Goal: Task Accomplishment & Management: Manage account settings

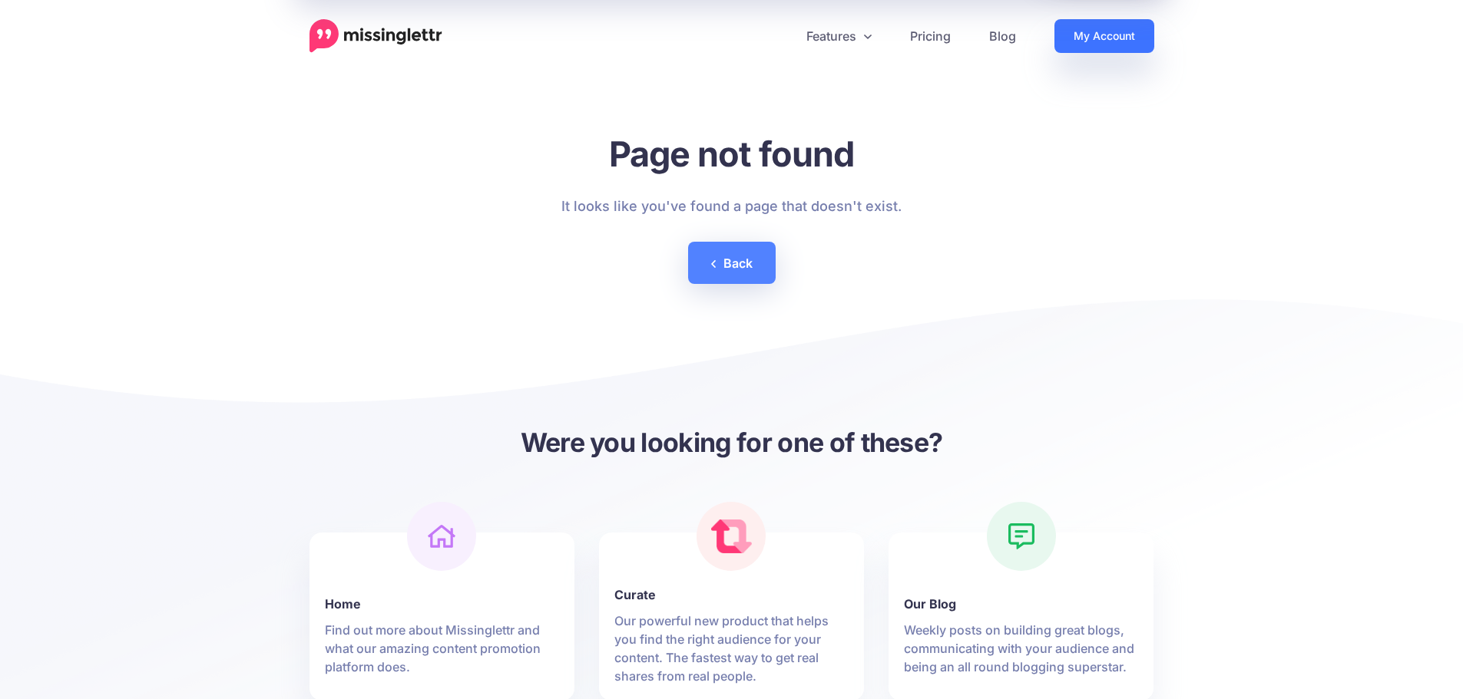
click at [1073, 40] on link "My Account" at bounding box center [1104, 36] width 100 height 34
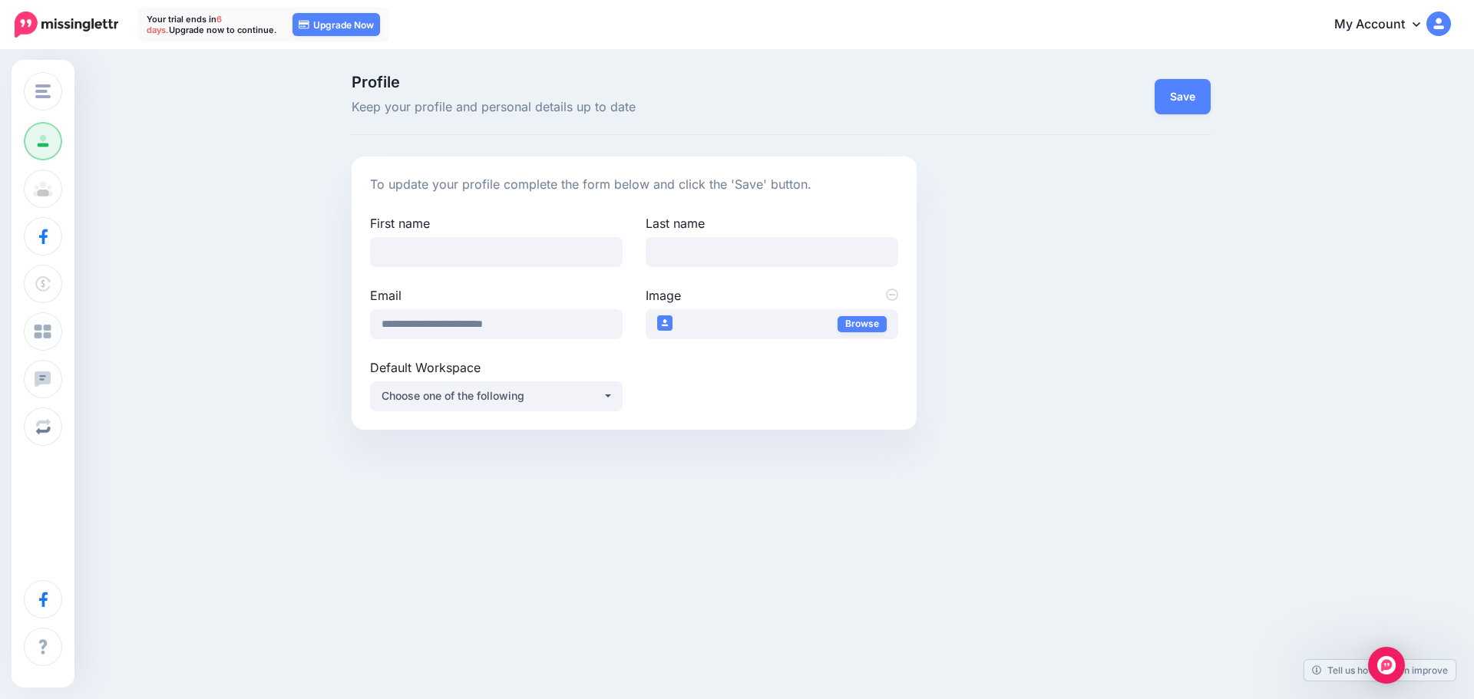
click at [1430, 21] on img at bounding box center [1439, 24] width 25 height 25
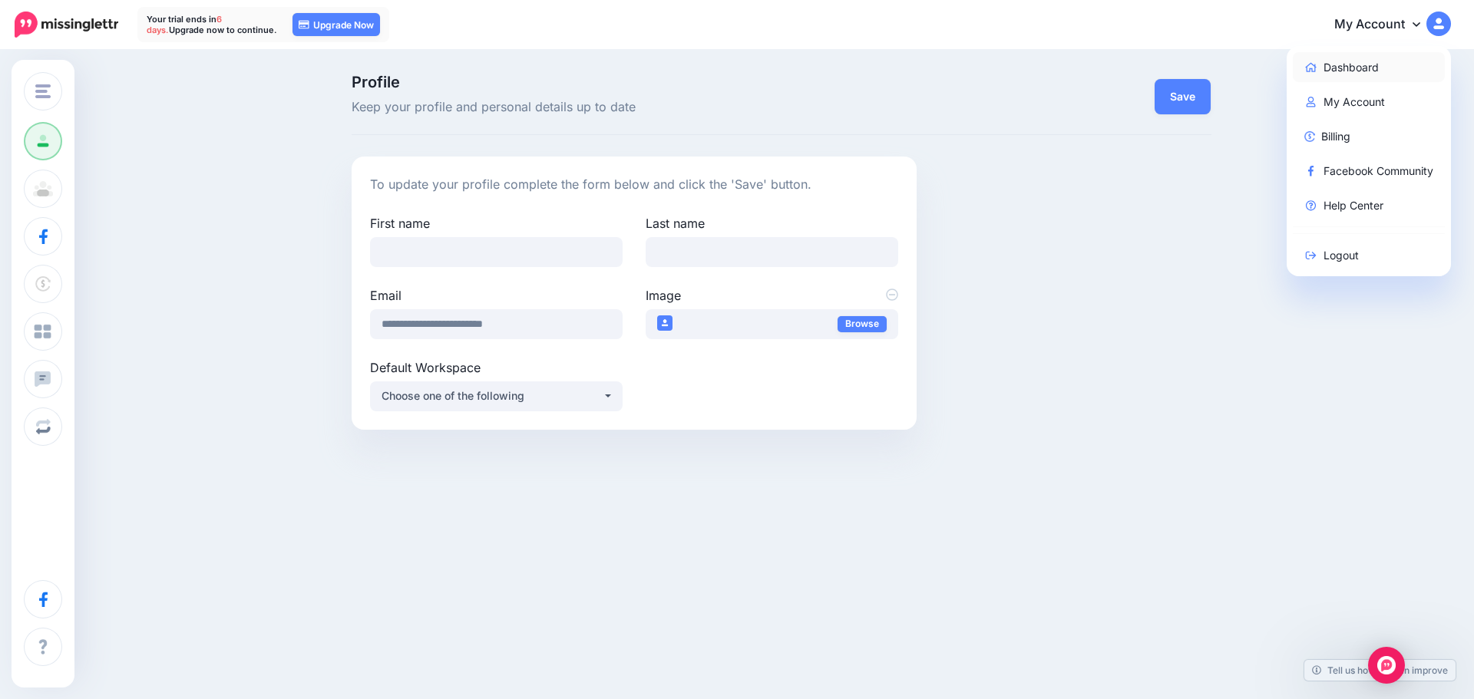
click at [1385, 73] on link "Dashboard" at bounding box center [1369, 67] width 153 height 30
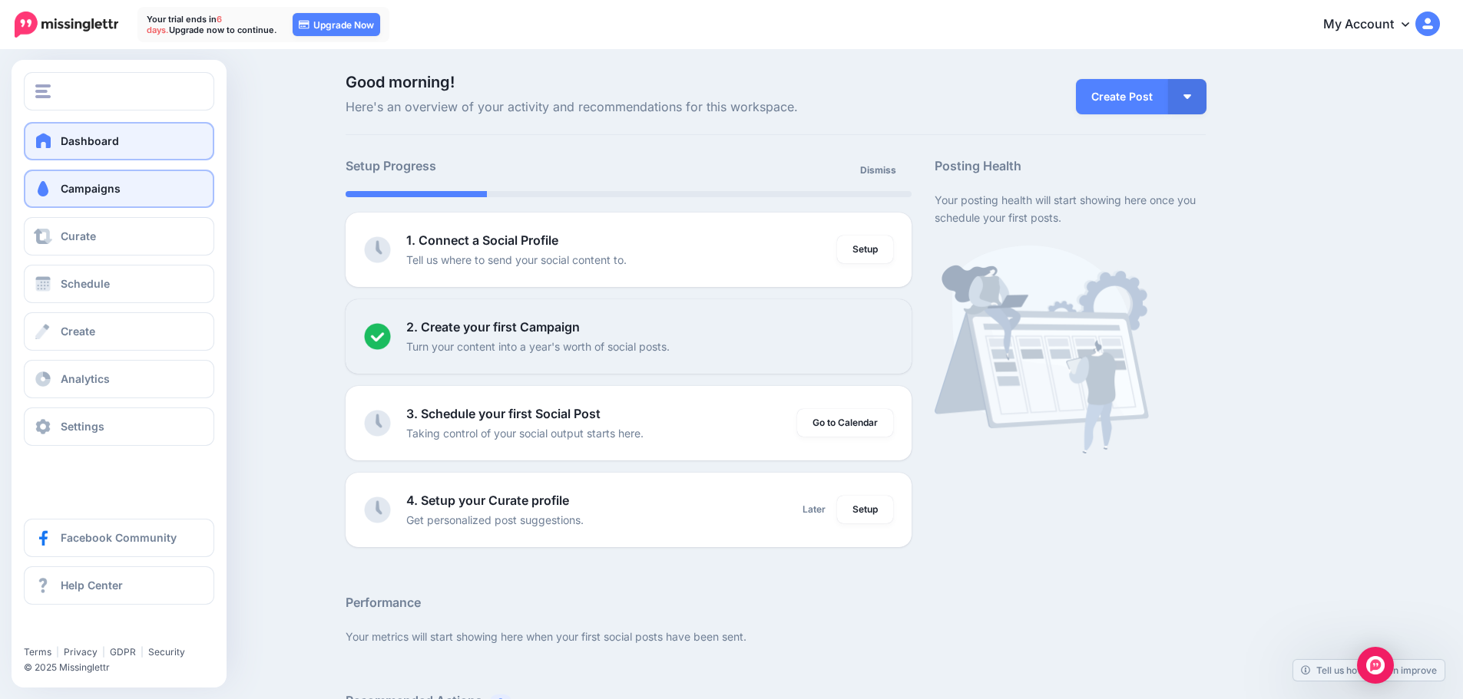
click at [68, 197] on link "Campaigns" at bounding box center [119, 189] width 190 height 38
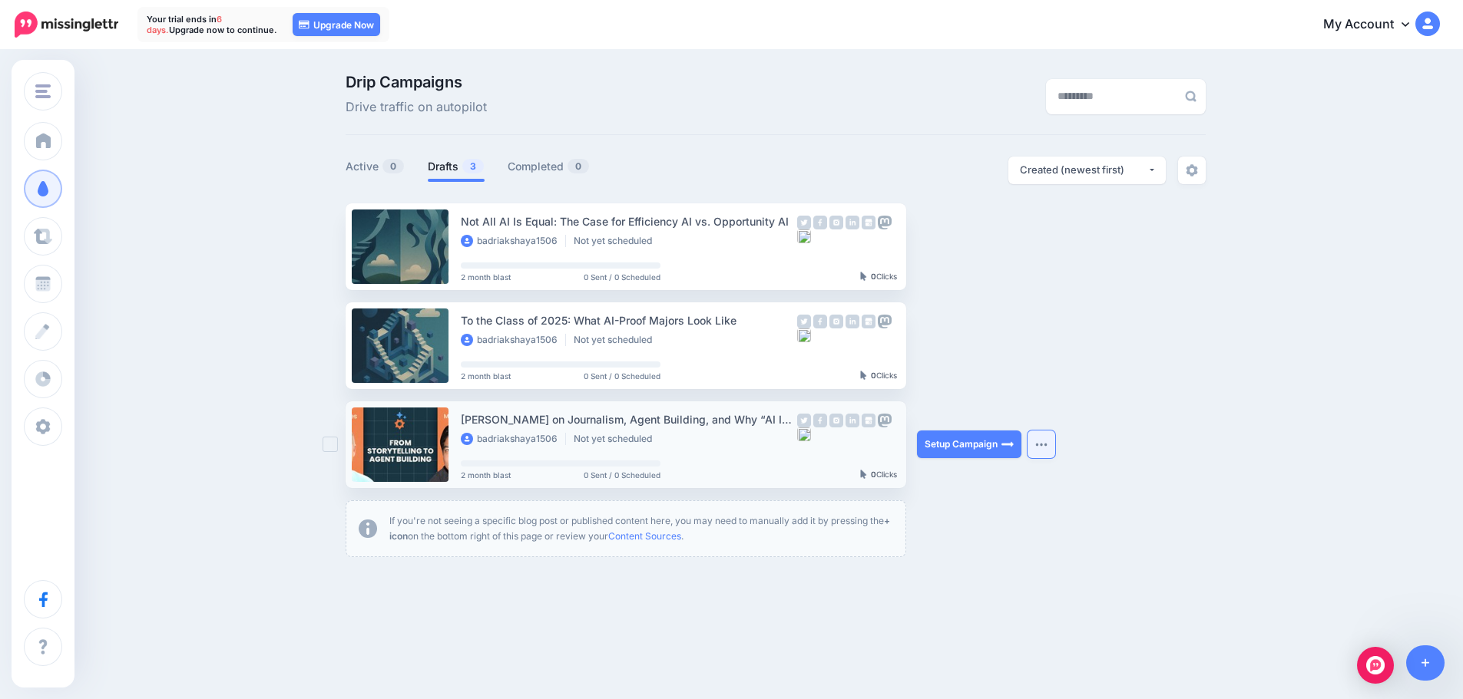
click at [1055, 442] on button "button" at bounding box center [1041, 445] width 28 height 28
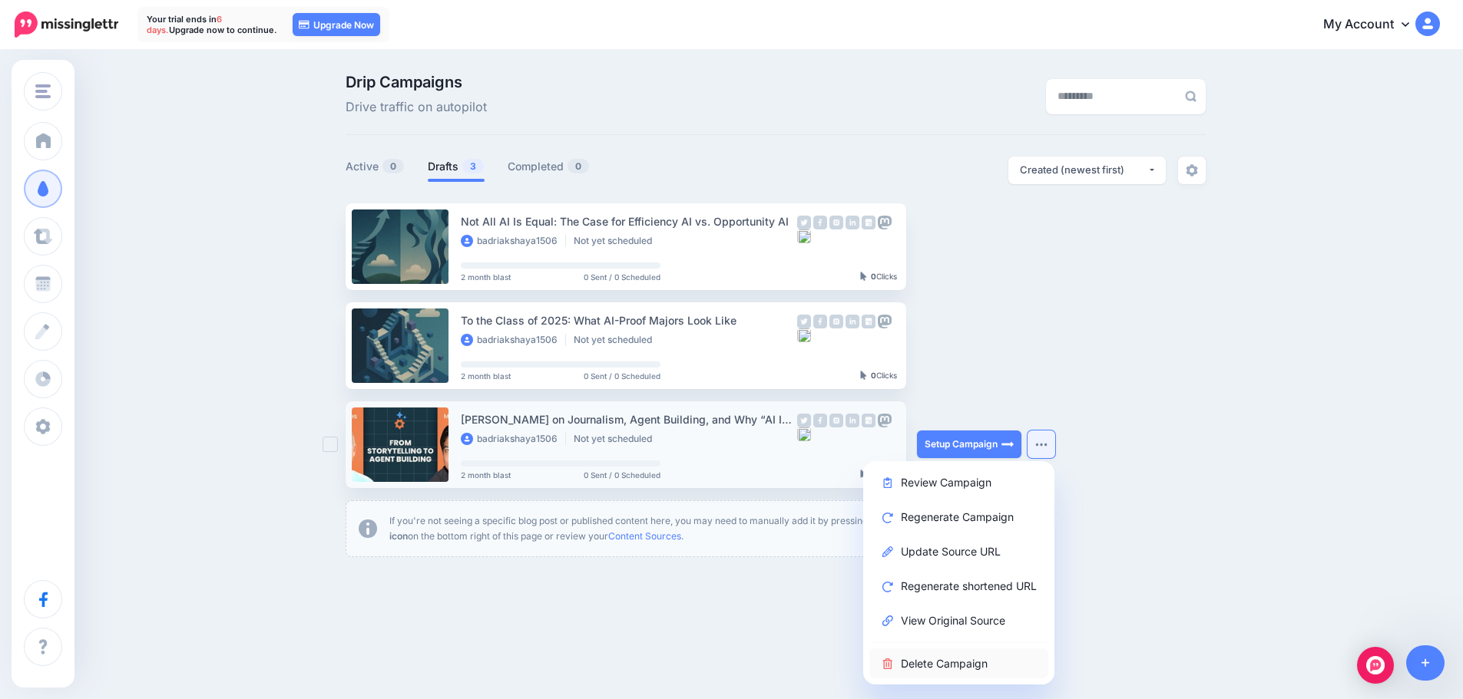
click at [1019, 666] on link "Delete Campaign" at bounding box center [958, 664] width 179 height 30
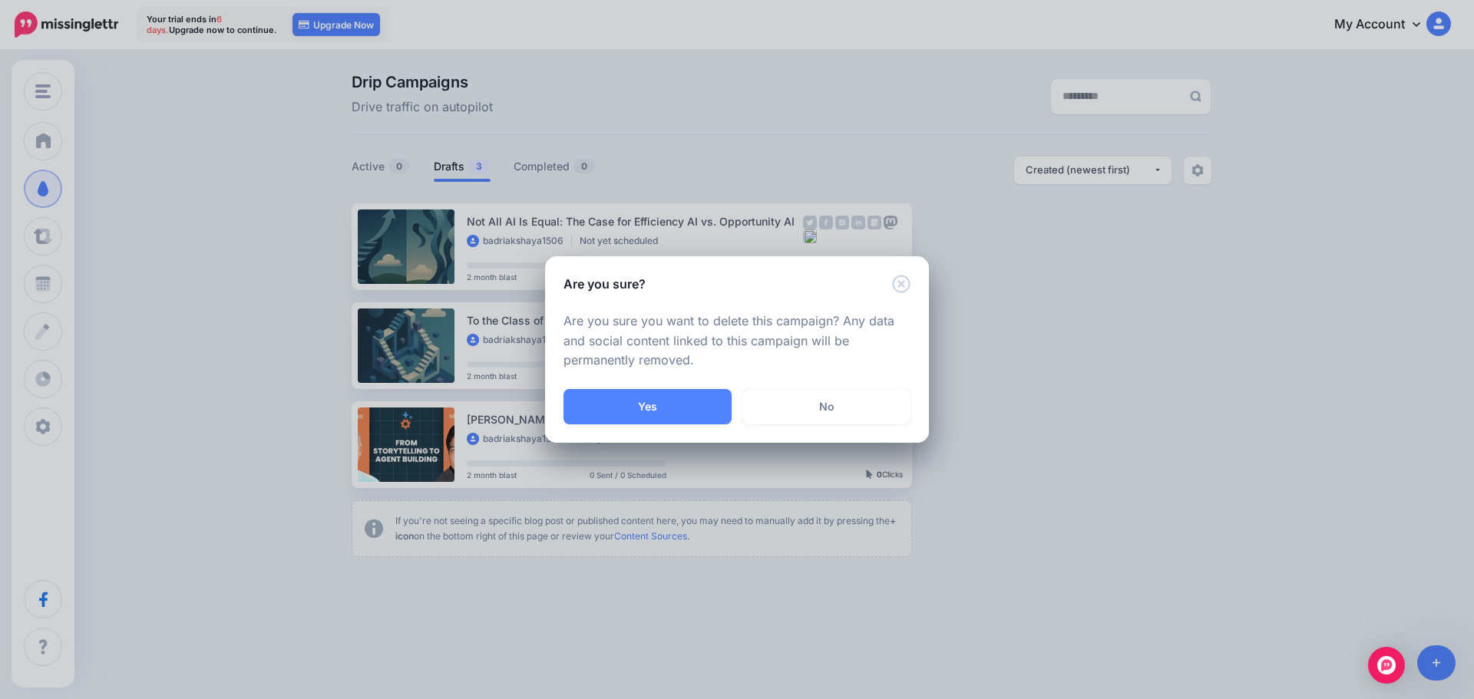
click at [1070, 531] on div "Are you sure? Are you sure you want to delete this campaign? Any data and socia…" at bounding box center [737, 349] width 1474 height 699
click at [633, 397] on button "Yes" at bounding box center [648, 406] width 168 height 35
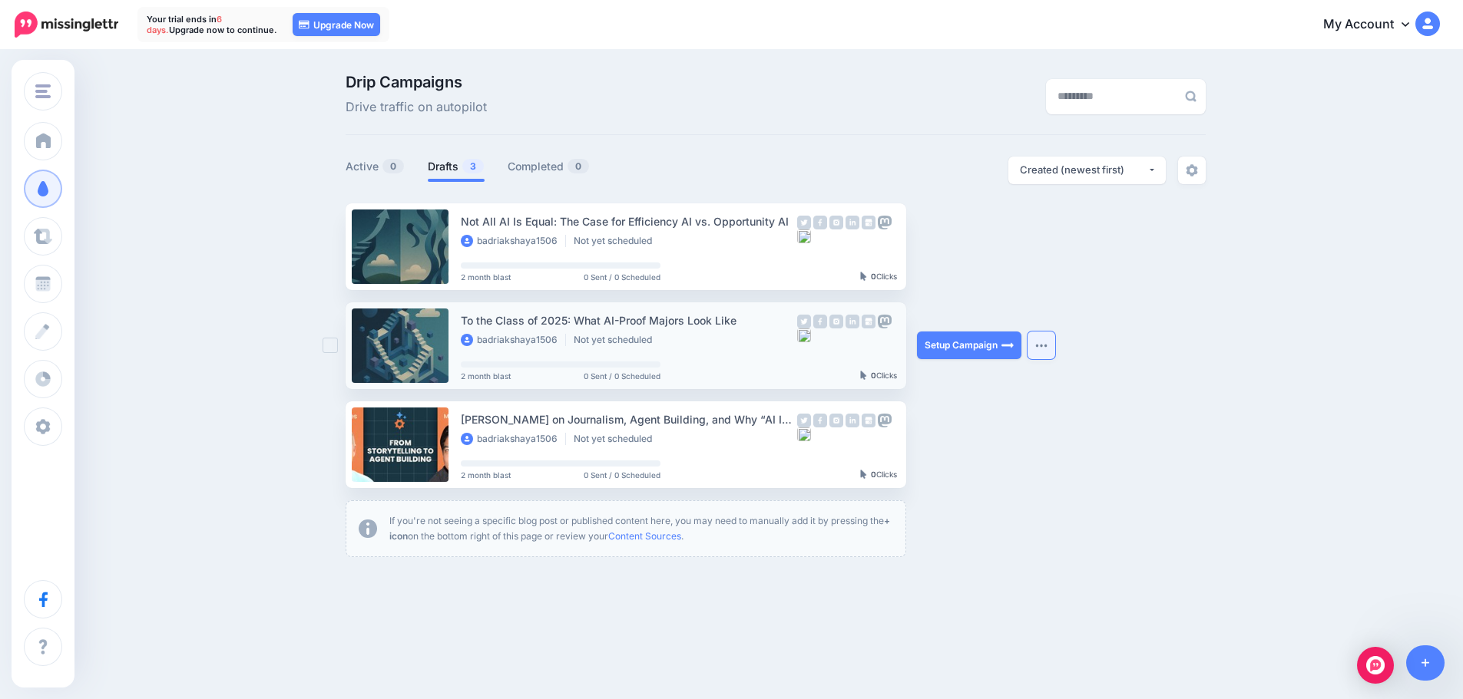
click at [1055, 352] on button "button" at bounding box center [1041, 346] width 28 height 28
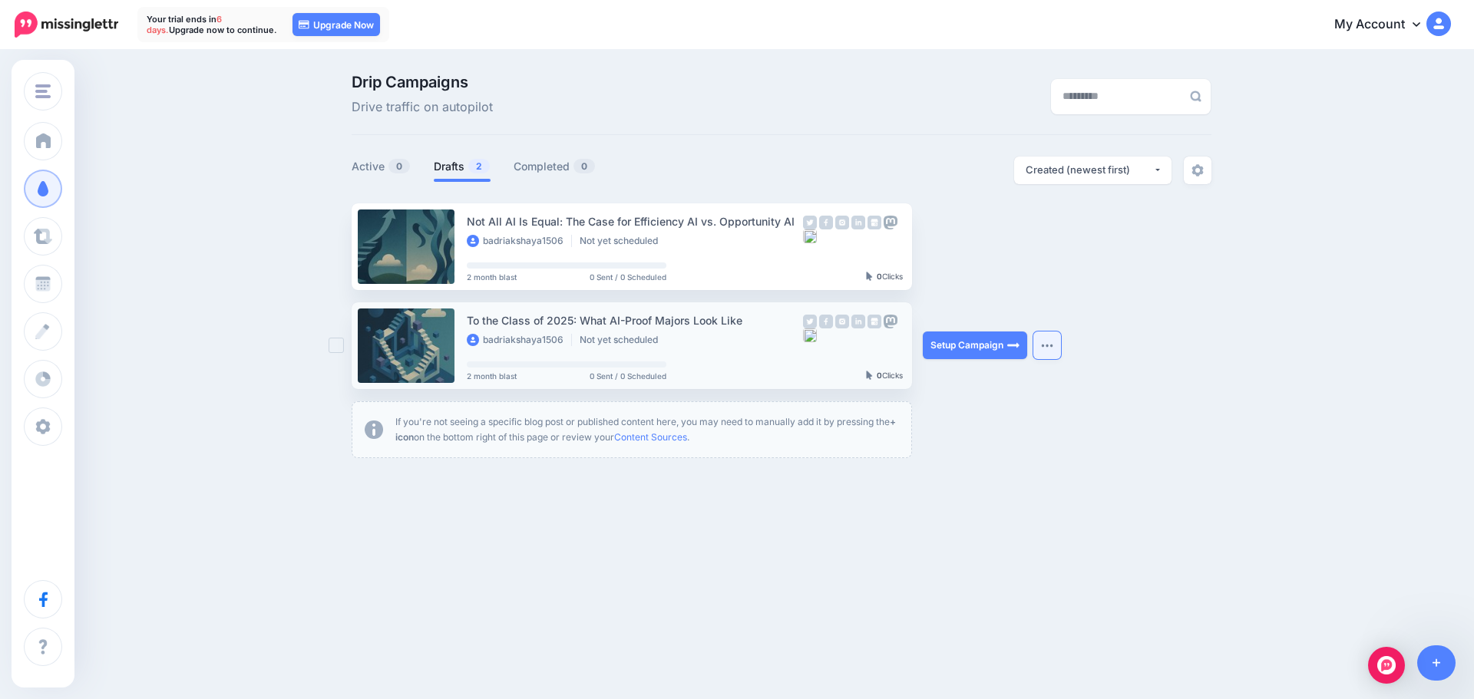
click at [1053, 350] on button "button" at bounding box center [1047, 346] width 28 height 28
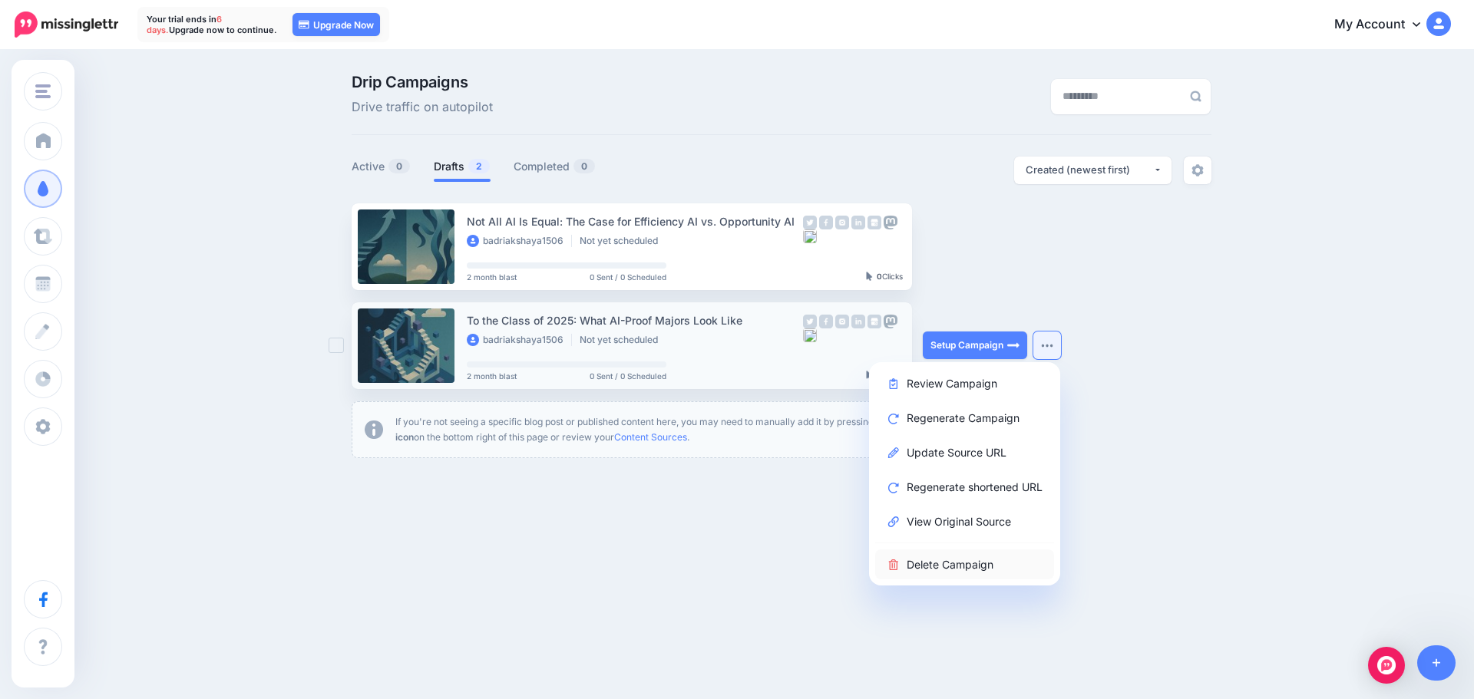
click at [1010, 568] on link "Delete Campaign" at bounding box center [964, 565] width 179 height 30
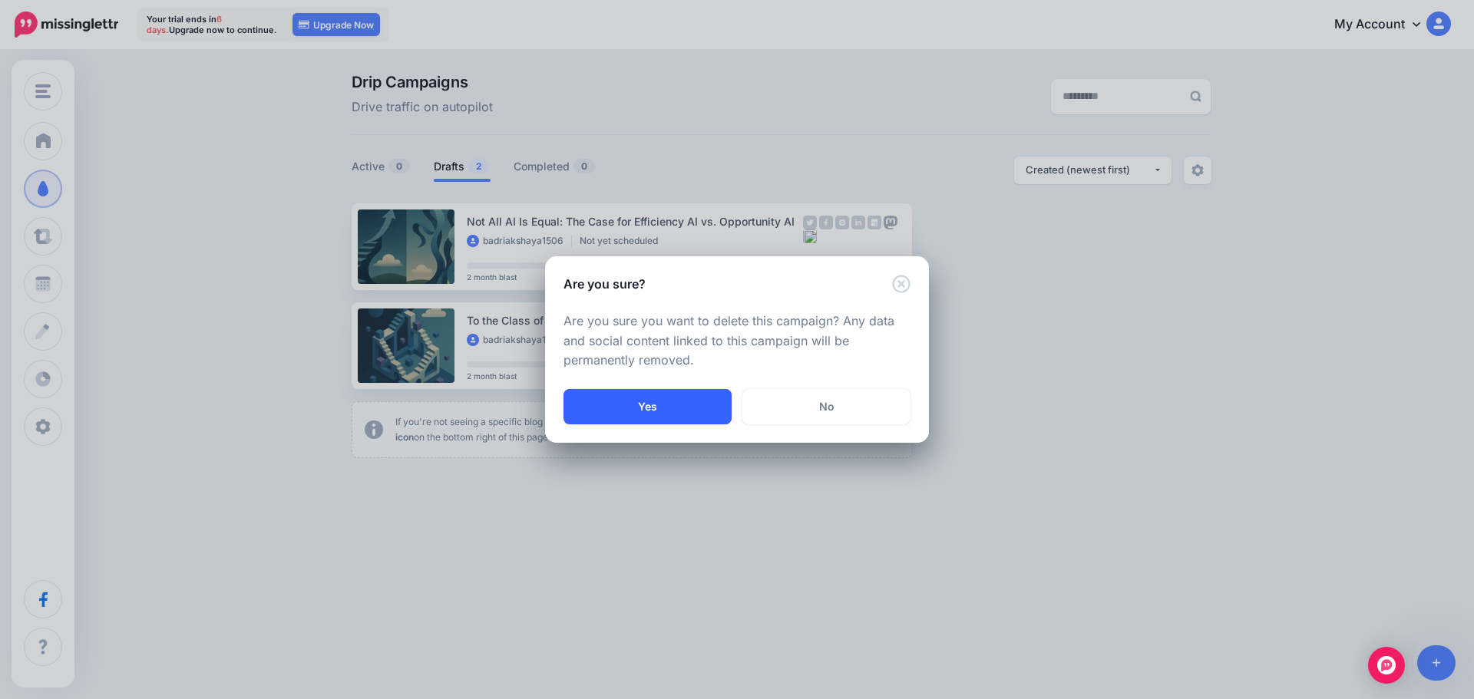
click at [684, 413] on button "Yes" at bounding box center [648, 406] width 168 height 35
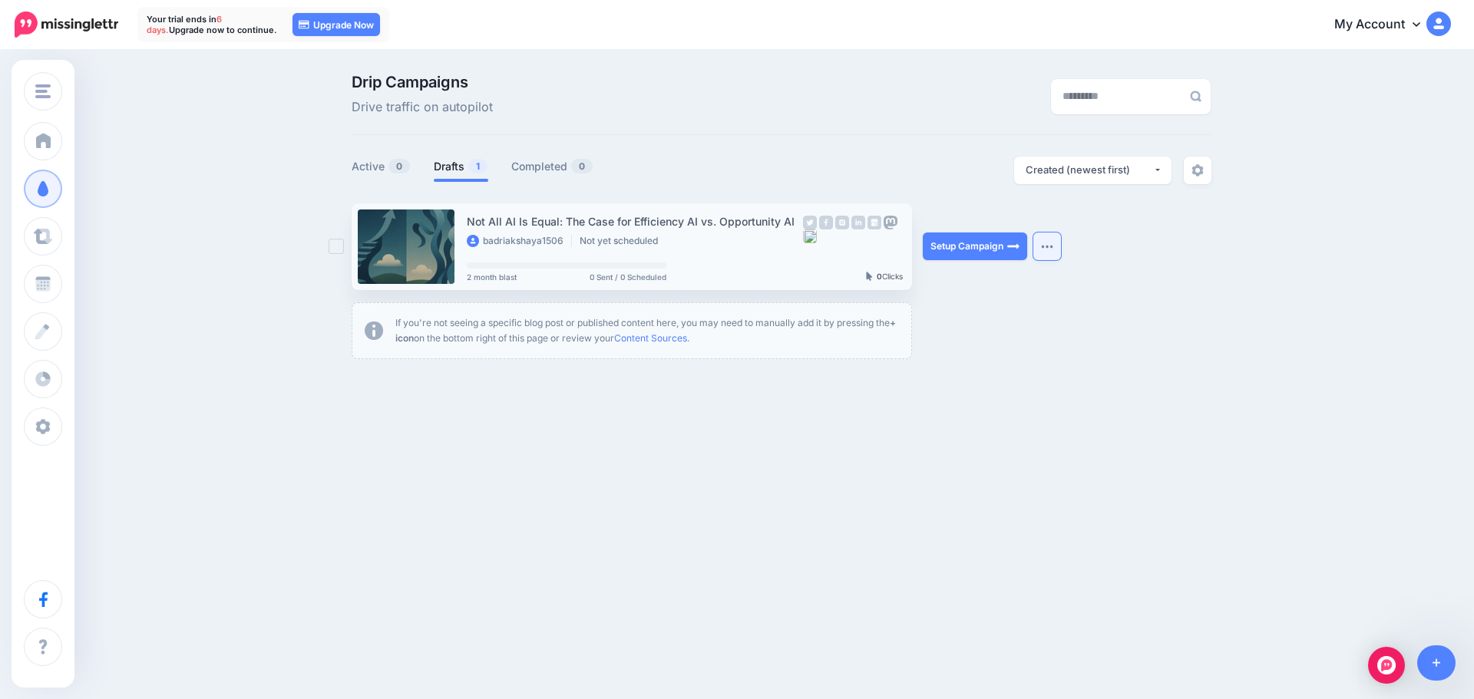
click at [1051, 246] on img "button" at bounding box center [1047, 246] width 12 height 5
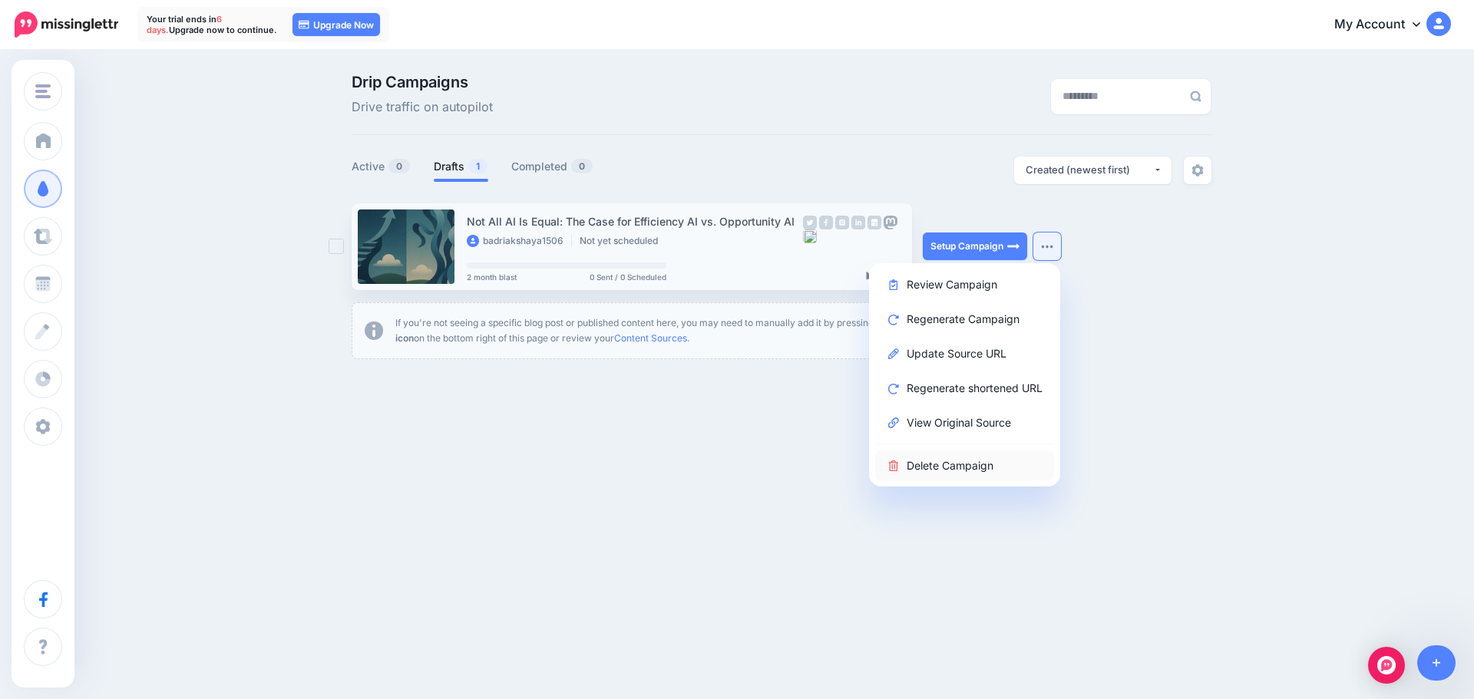
click at [951, 456] on link "Delete Campaign" at bounding box center [964, 466] width 179 height 30
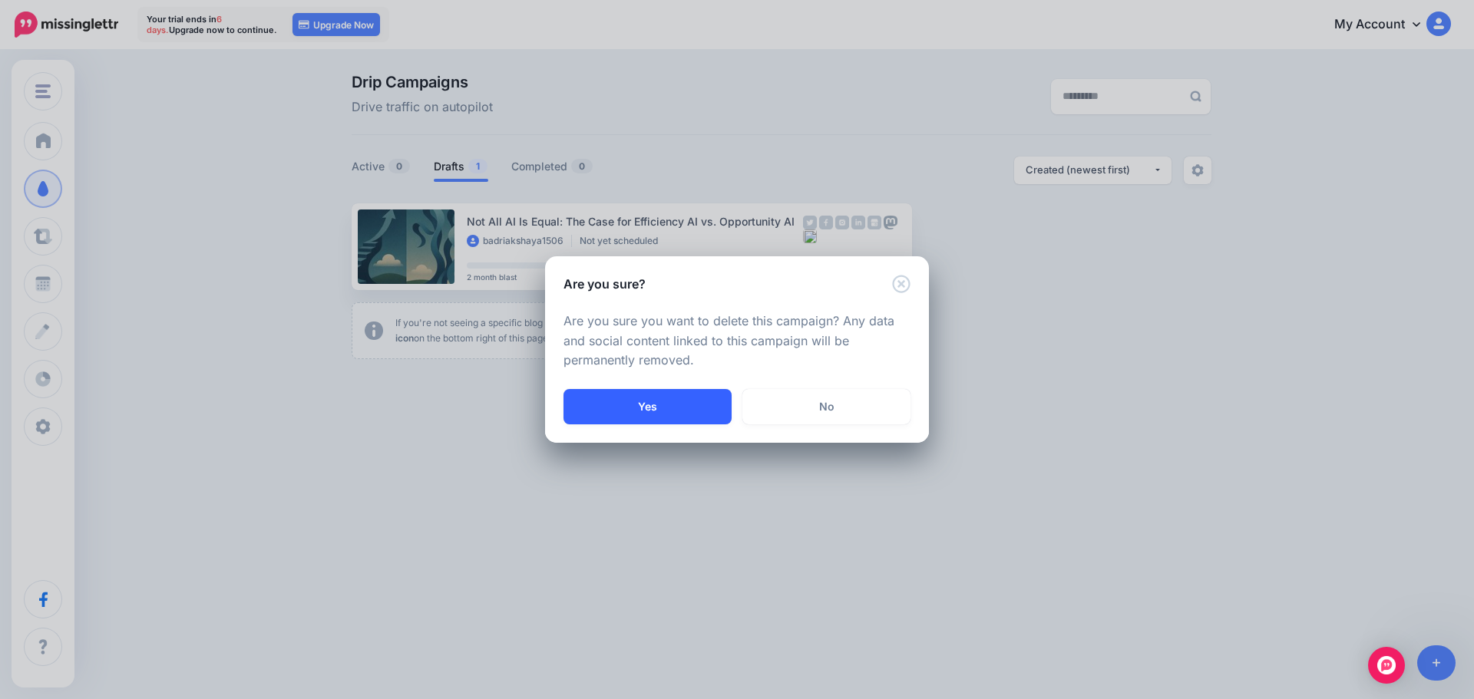
click at [699, 409] on button "Yes" at bounding box center [648, 406] width 168 height 35
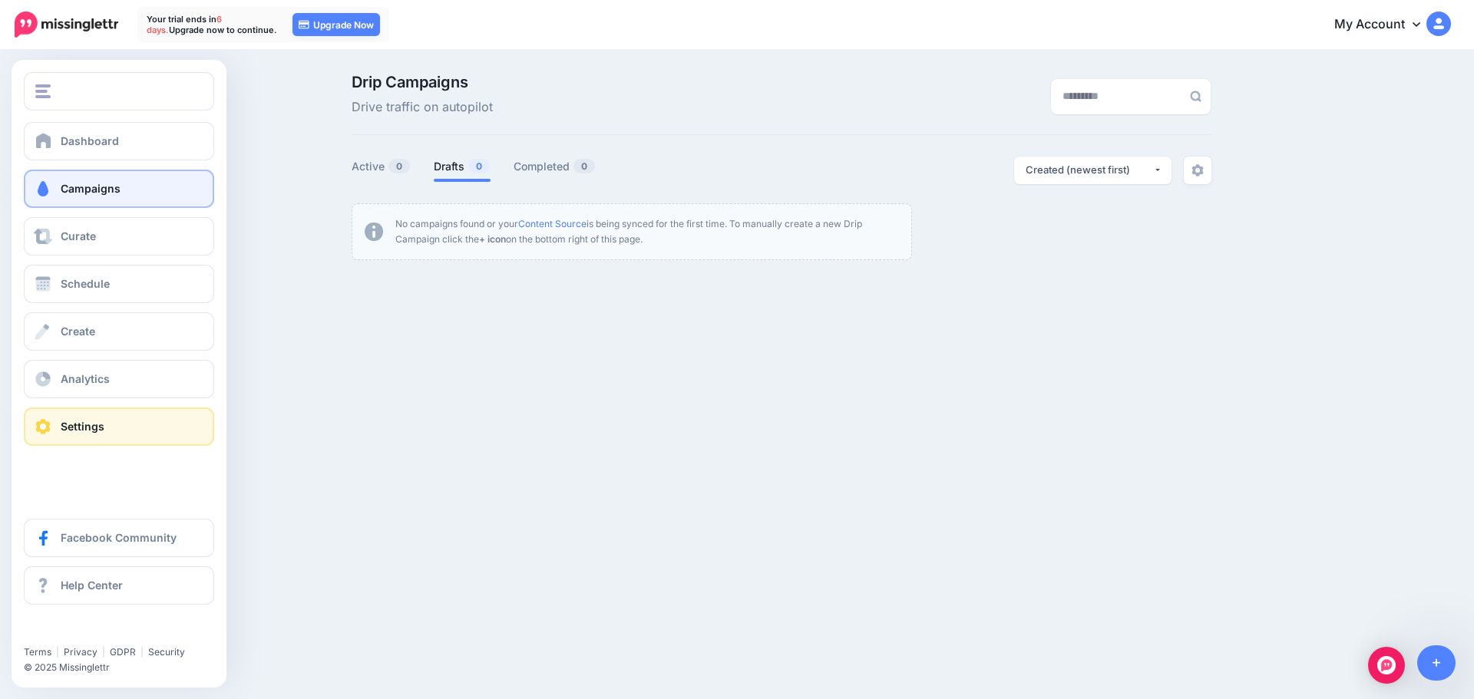
click at [134, 428] on link "Settings" at bounding box center [119, 427] width 190 height 38
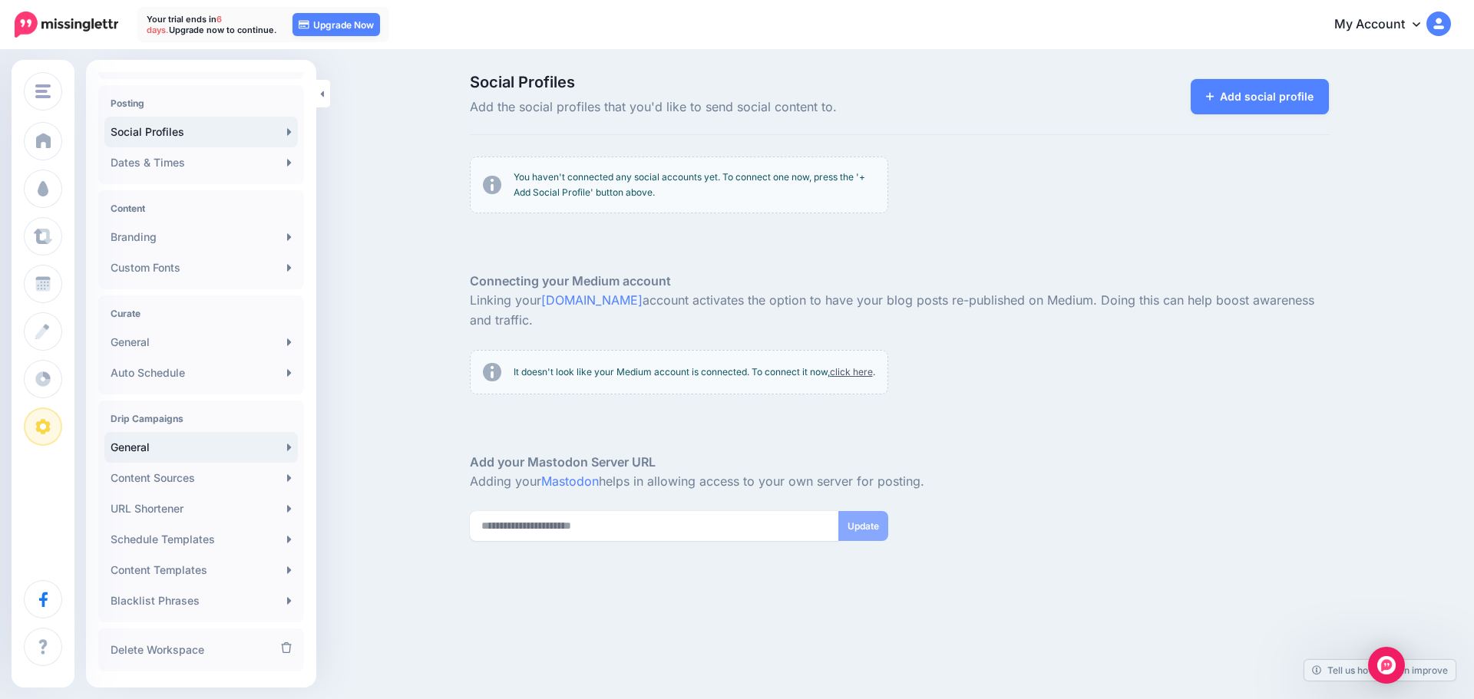
scroll to position [144, 0]
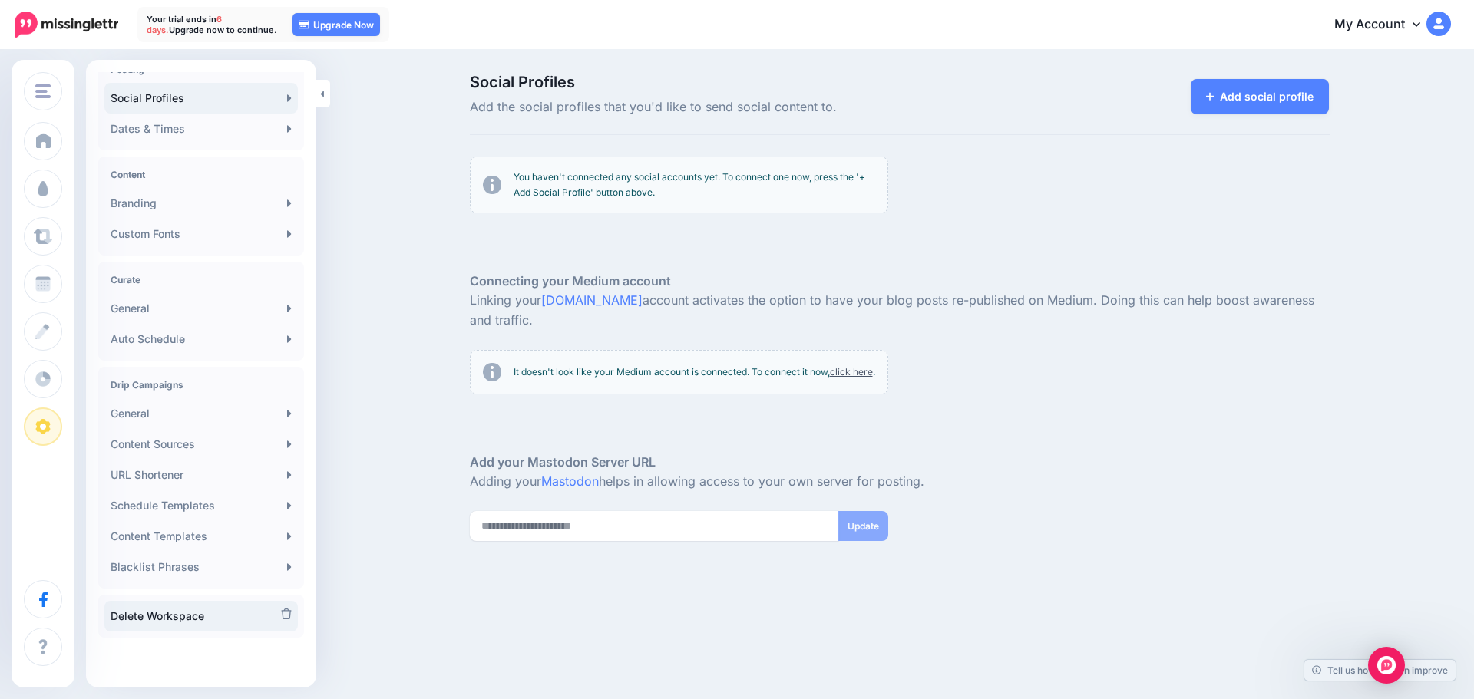
click at [235, 618] on link "Delete Workspace" at bounding box center [200, 616] width 193 height 31
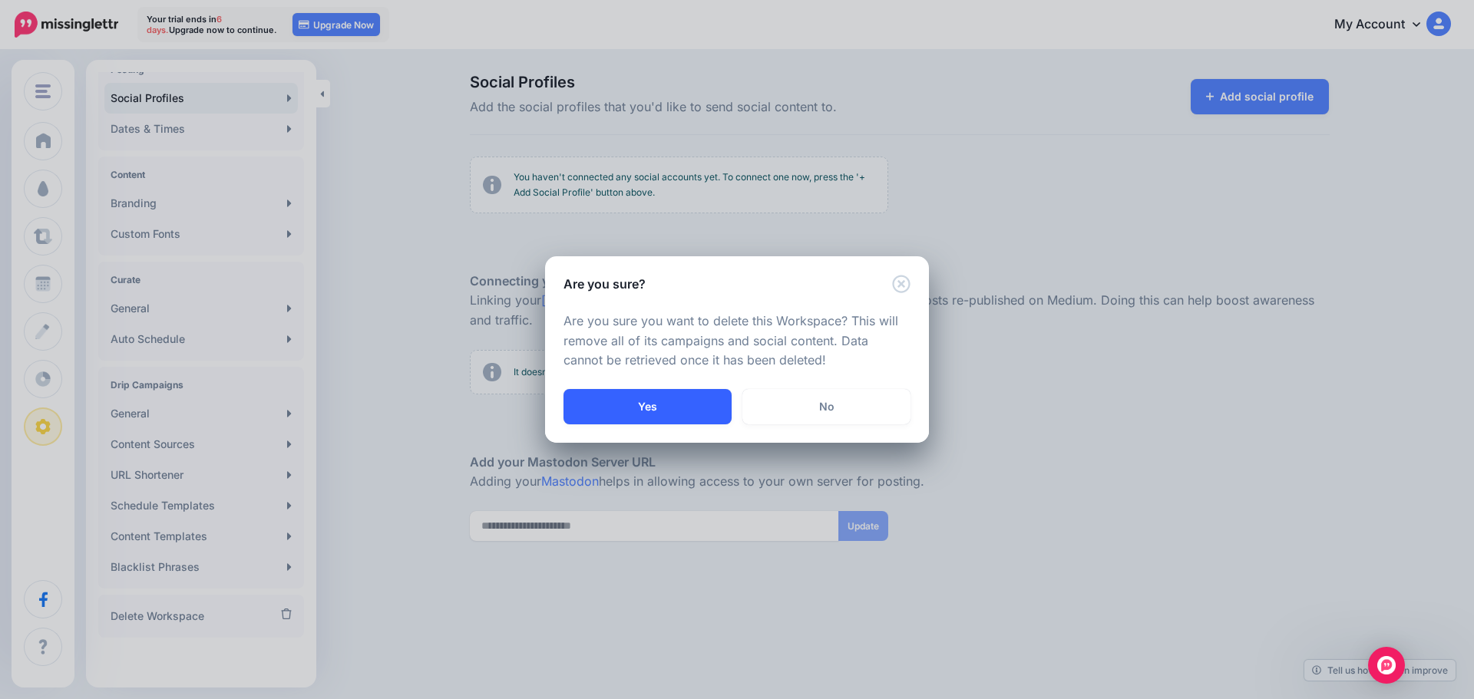
click at [627, 399] on button "Yes" at bounding box center [648, 406] width 168 height 35
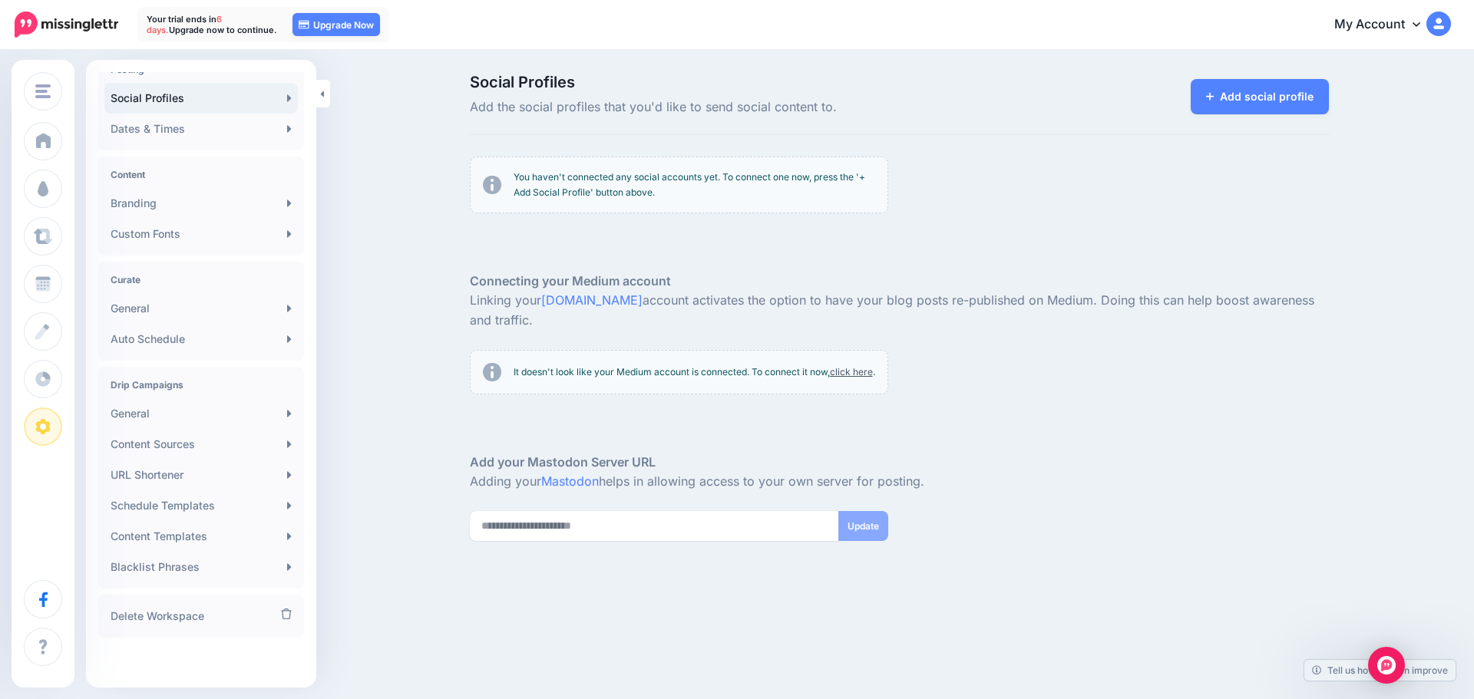
scroll to position [130, 0]
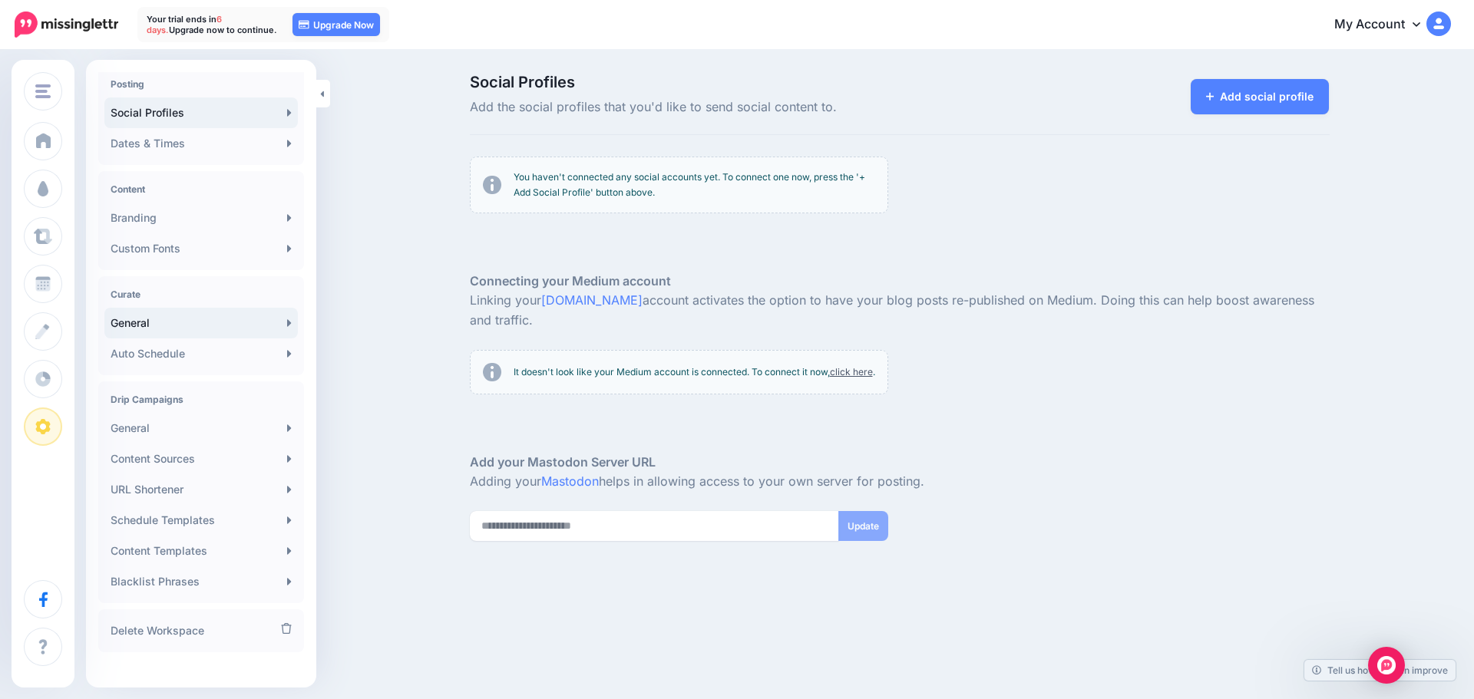
click at [251, 322] on link "General" at bounding box center [200, 323] width 193 height 31
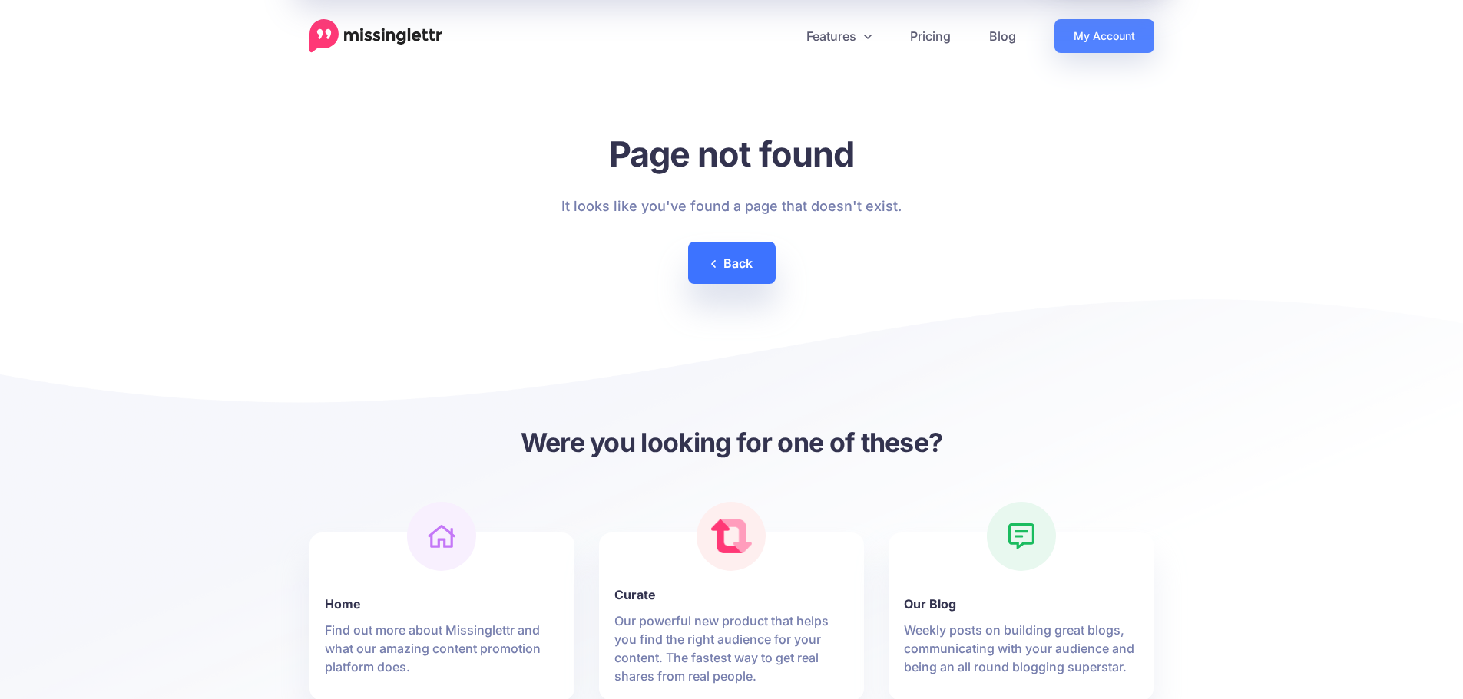
click at [767, 250] on link "Back" at bounding box center [732, 263] width 88 height 42
click at [749, 269] on link "Back" at bounding box center [732, 263] width 88 height 42
